Goal: Task Accomplishment & Management: Use online tool/utility

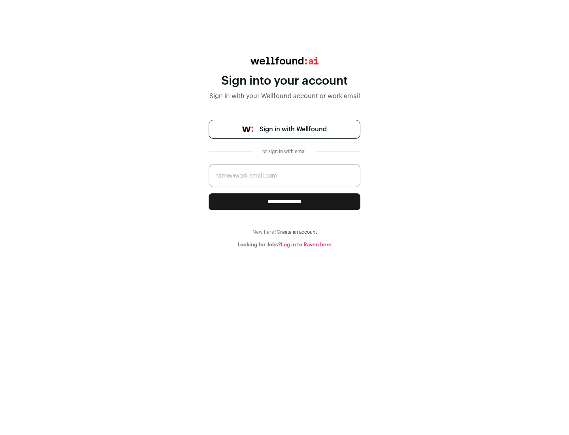
click at [293, 129] on span "Sign in with Wellfound" at bounding box center [293, 129] width 67 height 9
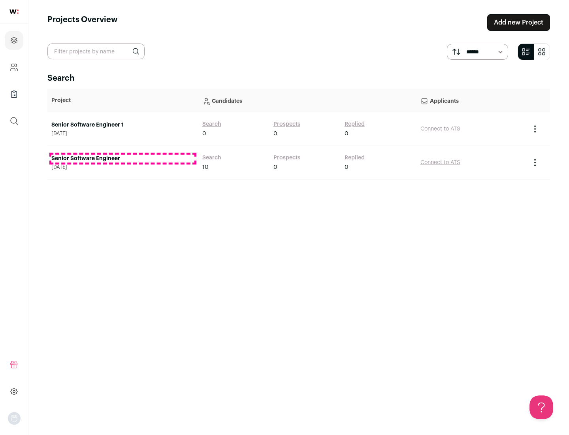
click at [123, 158] on link "Senior Software Engineer" at bounding box center [122, 159] width 143 height 8
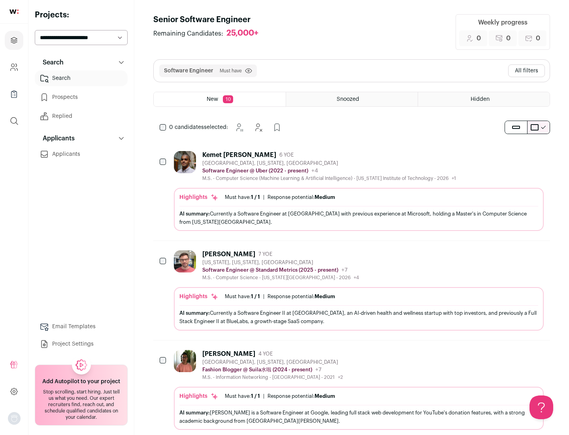
click at [352, 191] on div "Highlights Must have: 1 / 1 How many must haves have been fulfilled? | Response…" at bounding box center [359, 209] width 370 height 43
